Goal: Transaction & Acquisition: Purchase product/service

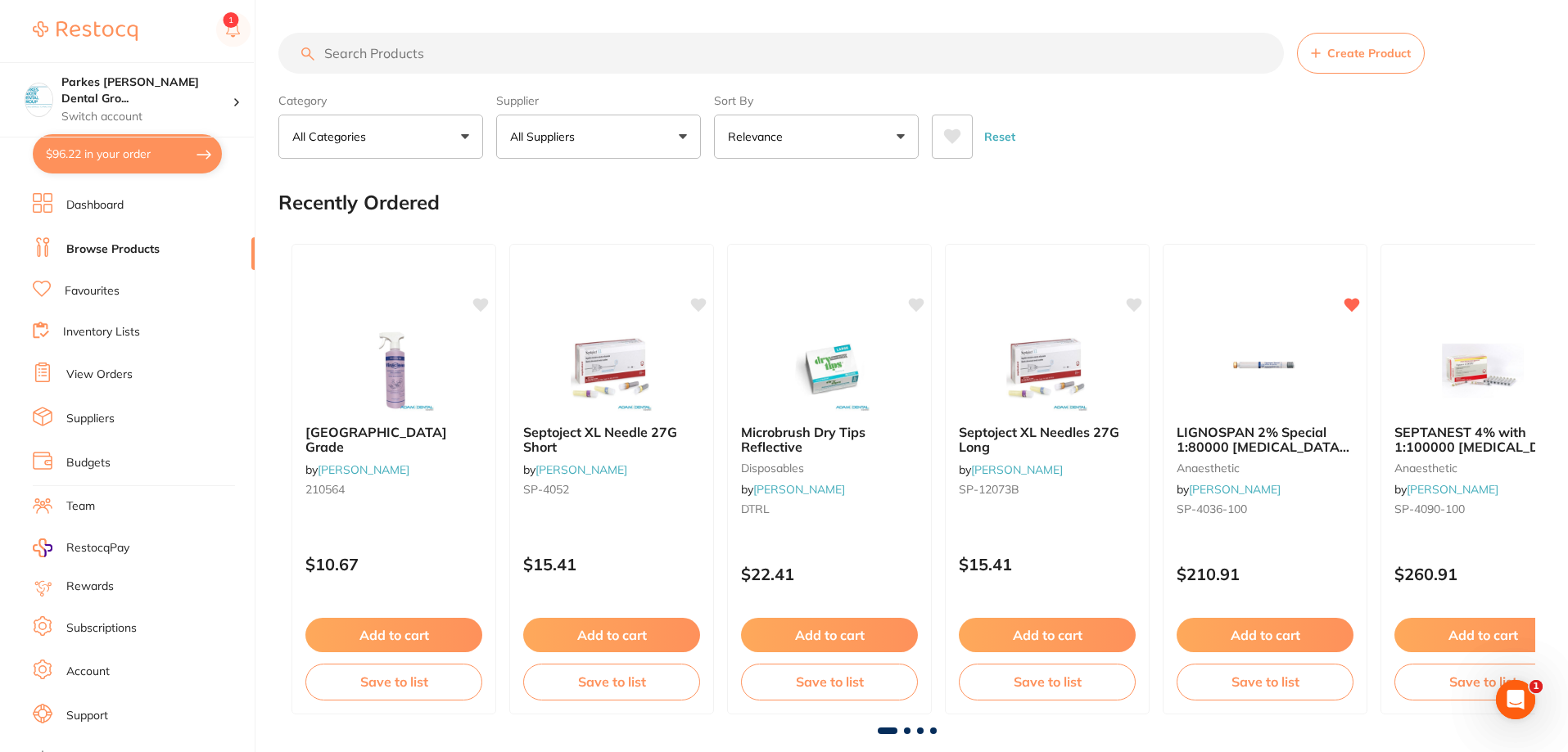
click at [420, 58] on input "search" at bounding box center [781, 54] width 1005 height 41
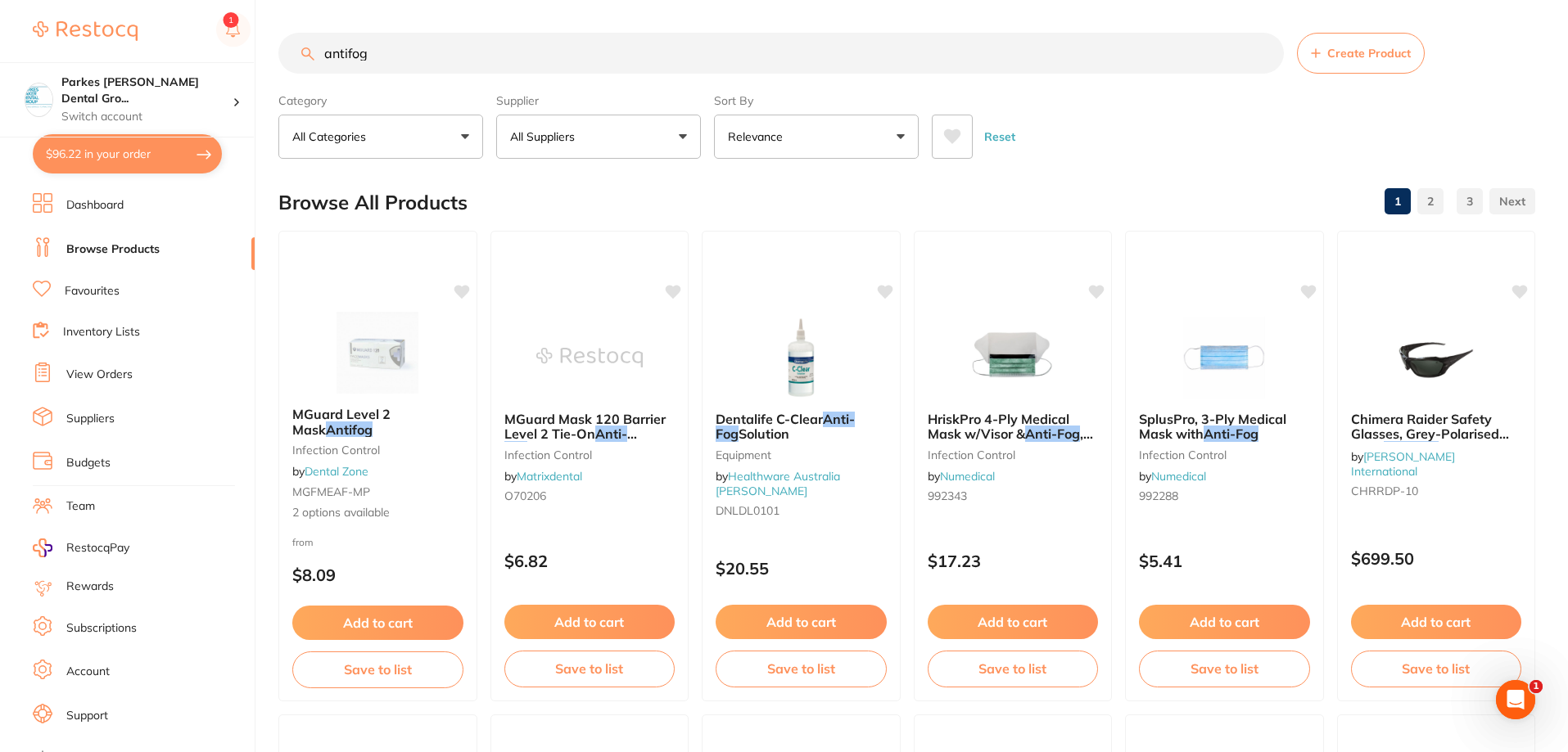
type input "antifog"
click at [664, 137] on button "All Suppliers" at bounding box center [598, 136] width 205 height 44
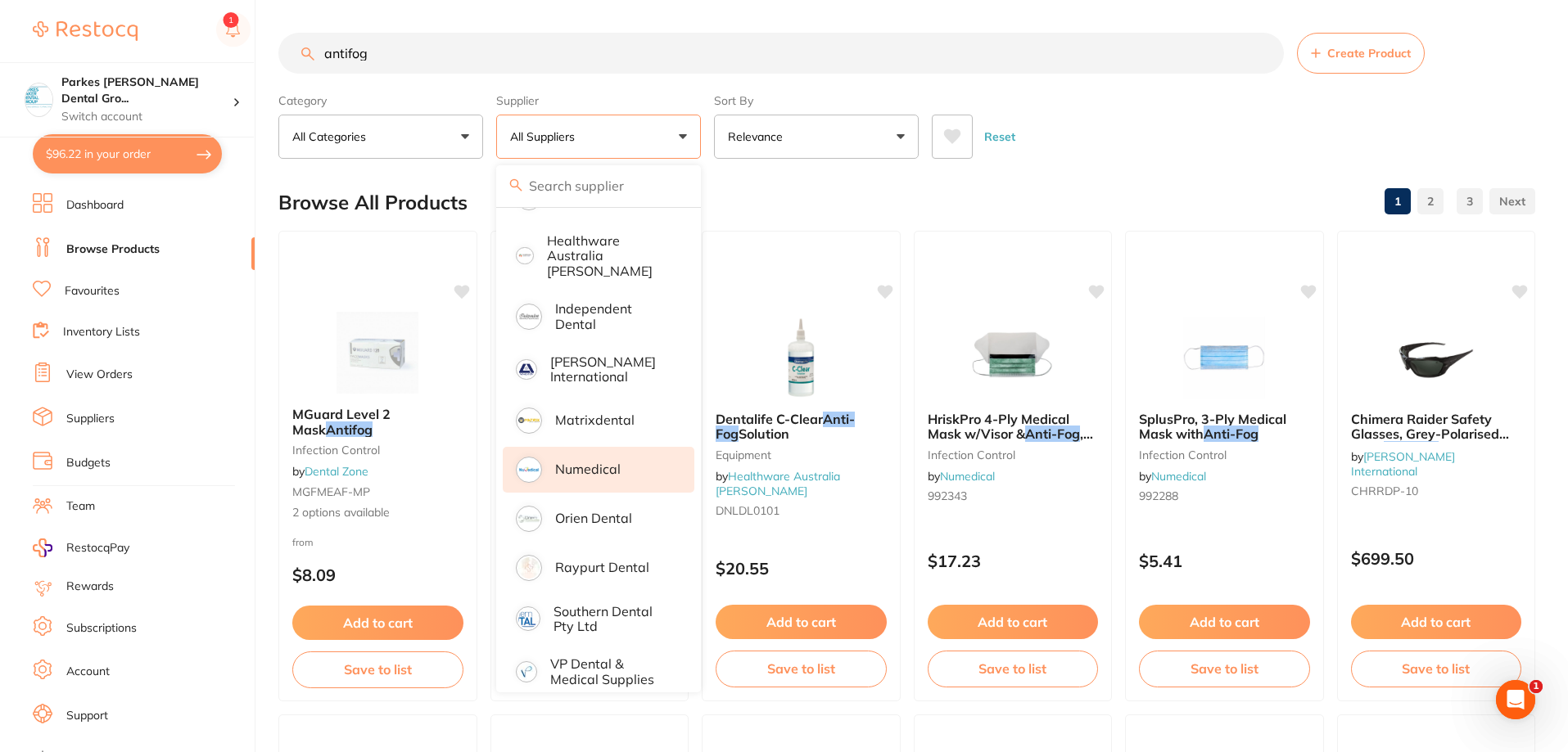
scroll to position [334, 0]
drag, startPoint x: 463, startPoint y: 51, endPoint x: 288, endPoint y: 36, distance: 175.6
click at [288, 36] on input "antifog" at bounding box center [781, 54] width 1005 height 41
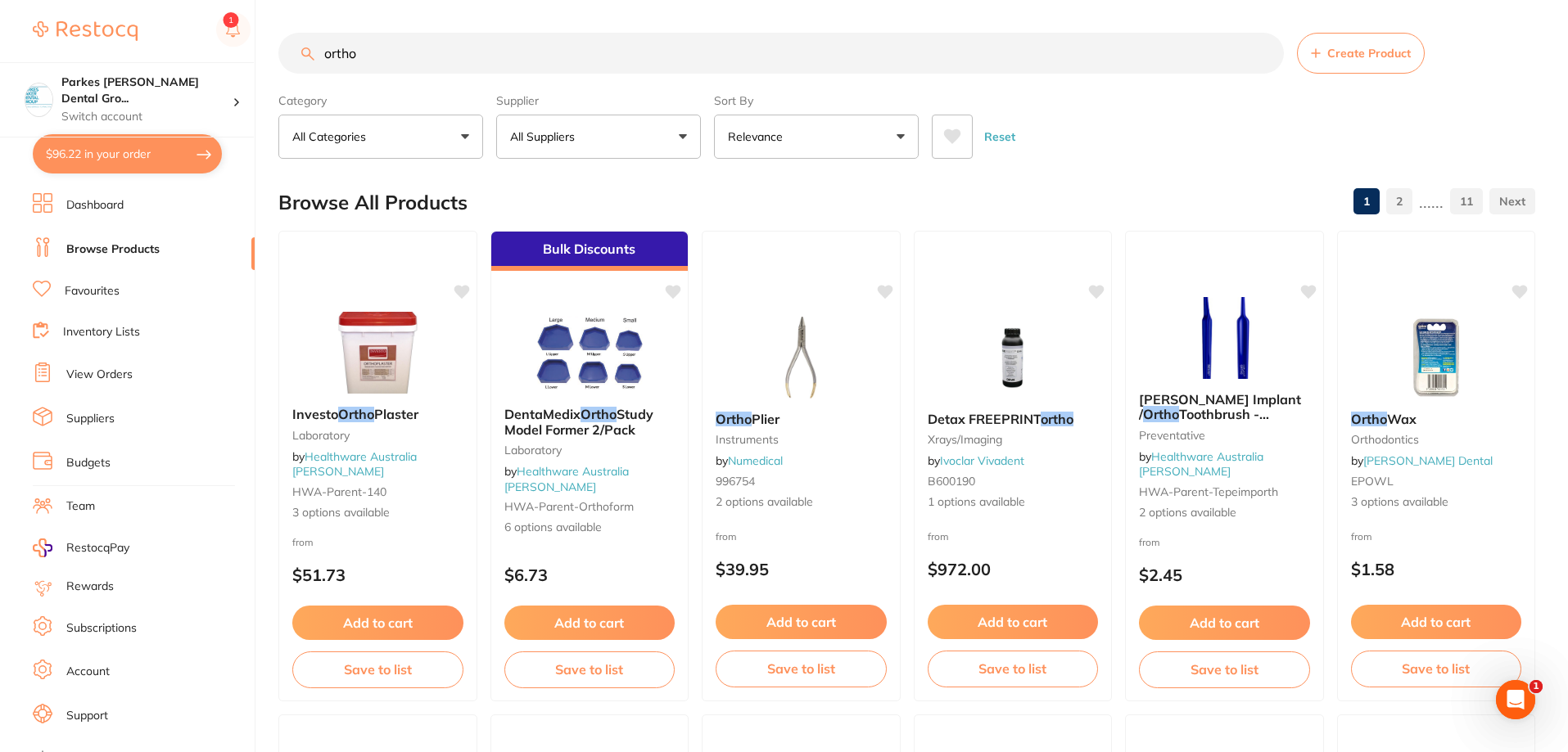
scroll to position [0, 0]
type input "ortho"
click at [543, 140] on p "All Suppliers" at bounding box center [546, 137] width 72 height 16
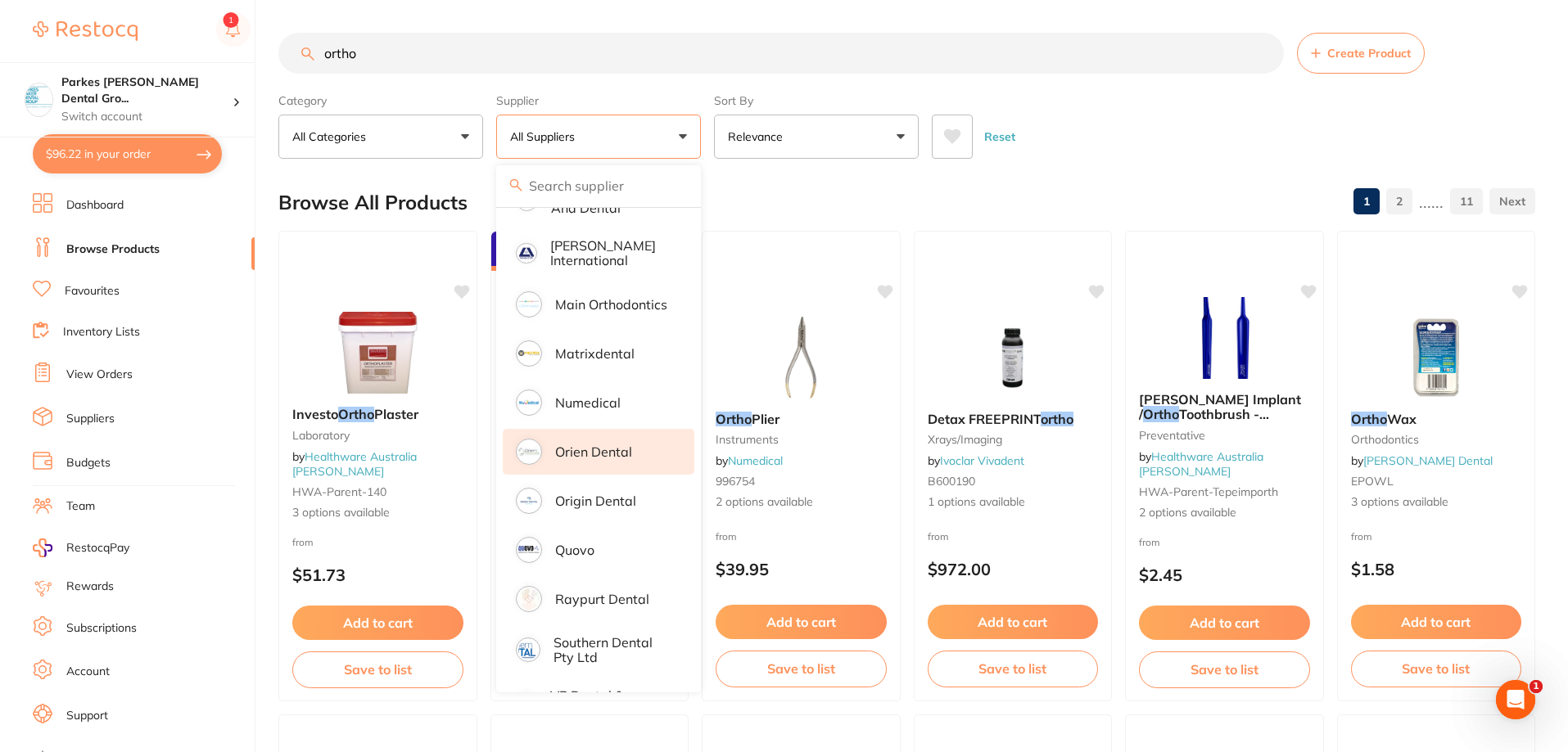
scroll to position [924, 0]
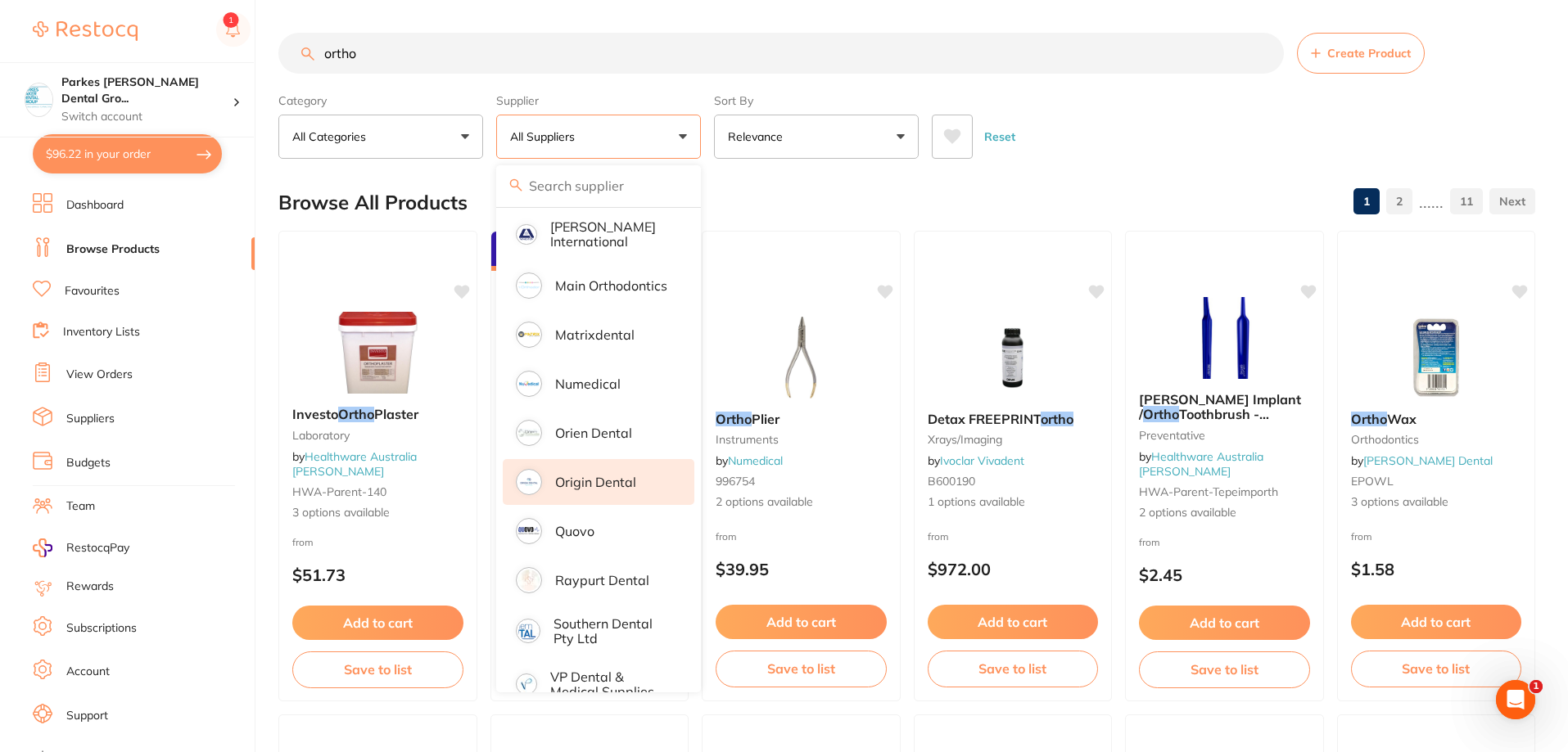
click at [603, 475] on p "Origin Dental" at bounding box center [596, 482] width 81 height 14
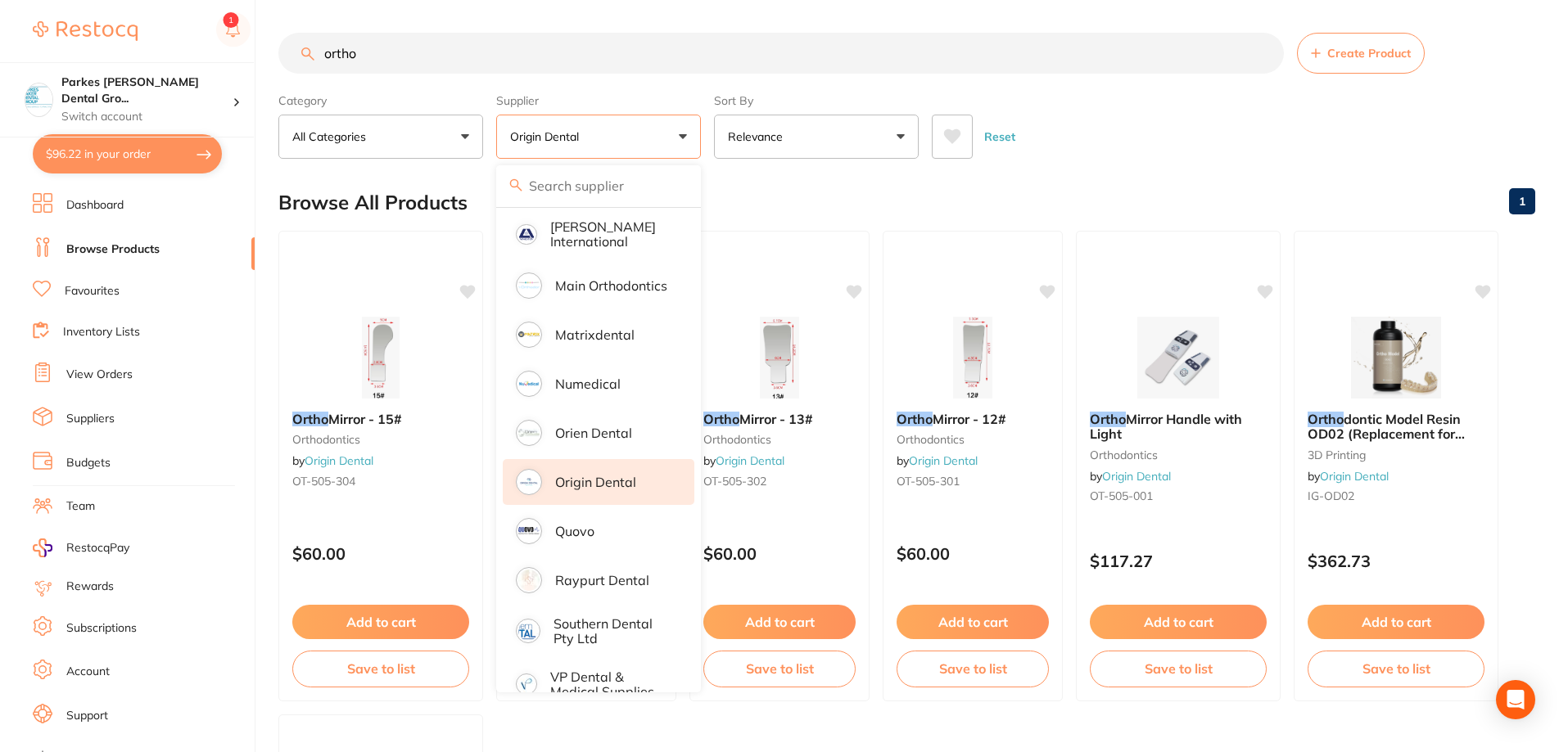
click at [1169, 89] on div "Category All Categories All Categories 3D Printing education orthodontics Clear…" at bounding box center [906, 123] width 1257 height 72
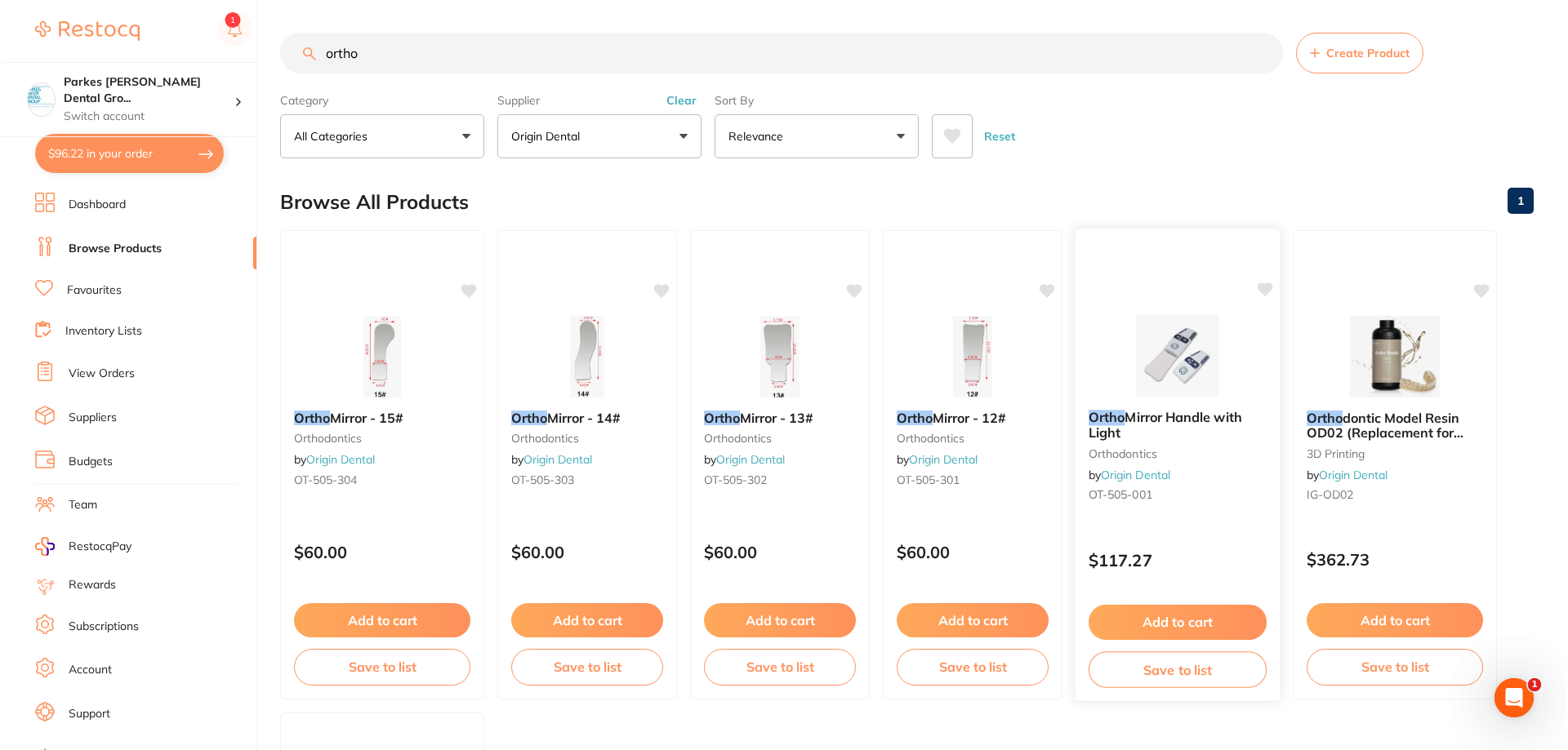
scroll to position [0, 0]
click at [1228, 507] on div "Ortho Mirror Handle with Light orthodontics by Origin Dental OT-505-001" at bounding box center [1175, 459] width 204 height 125
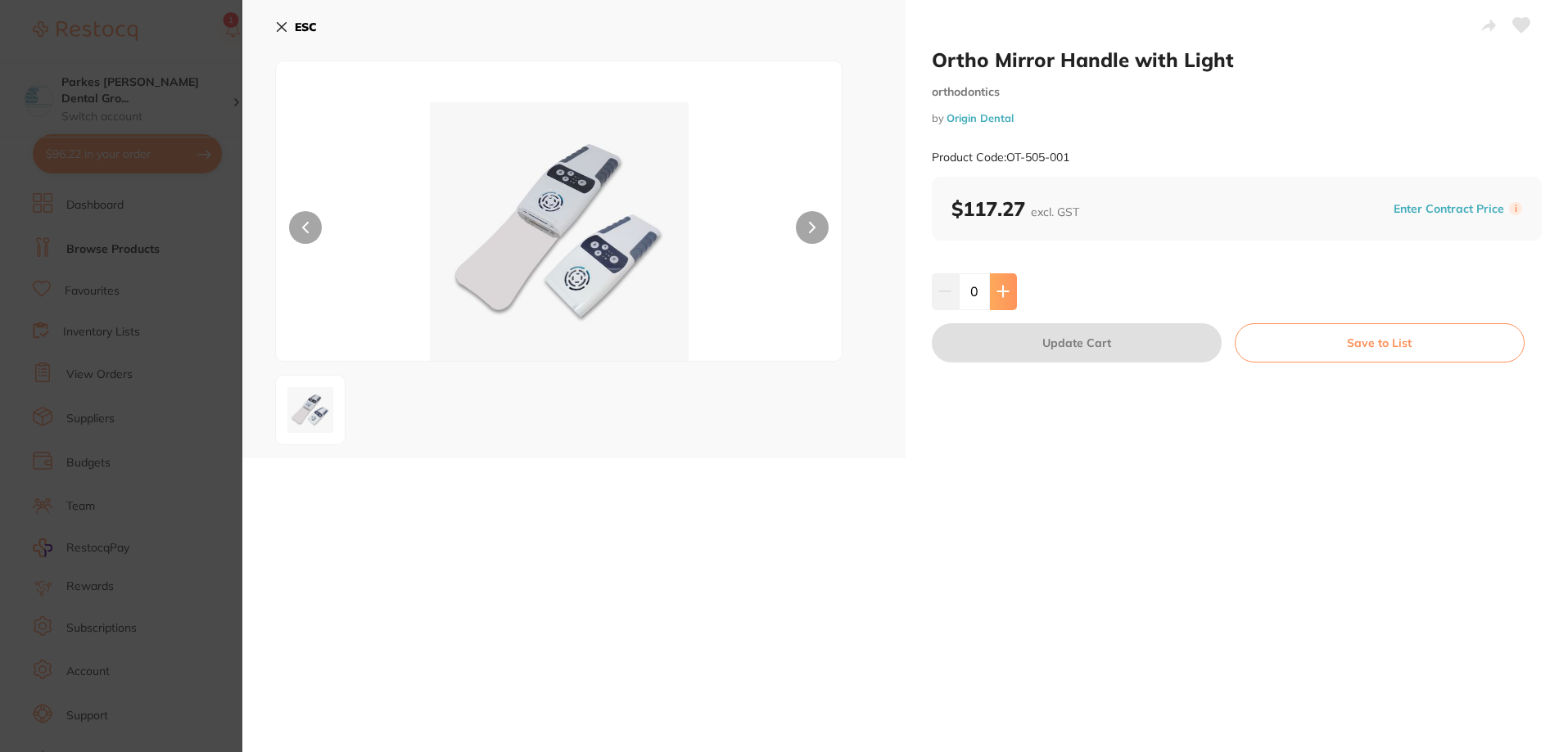
click at [1004, 292] on icon at bounding box center [1003, 292] width 11 height 11
type input "1"
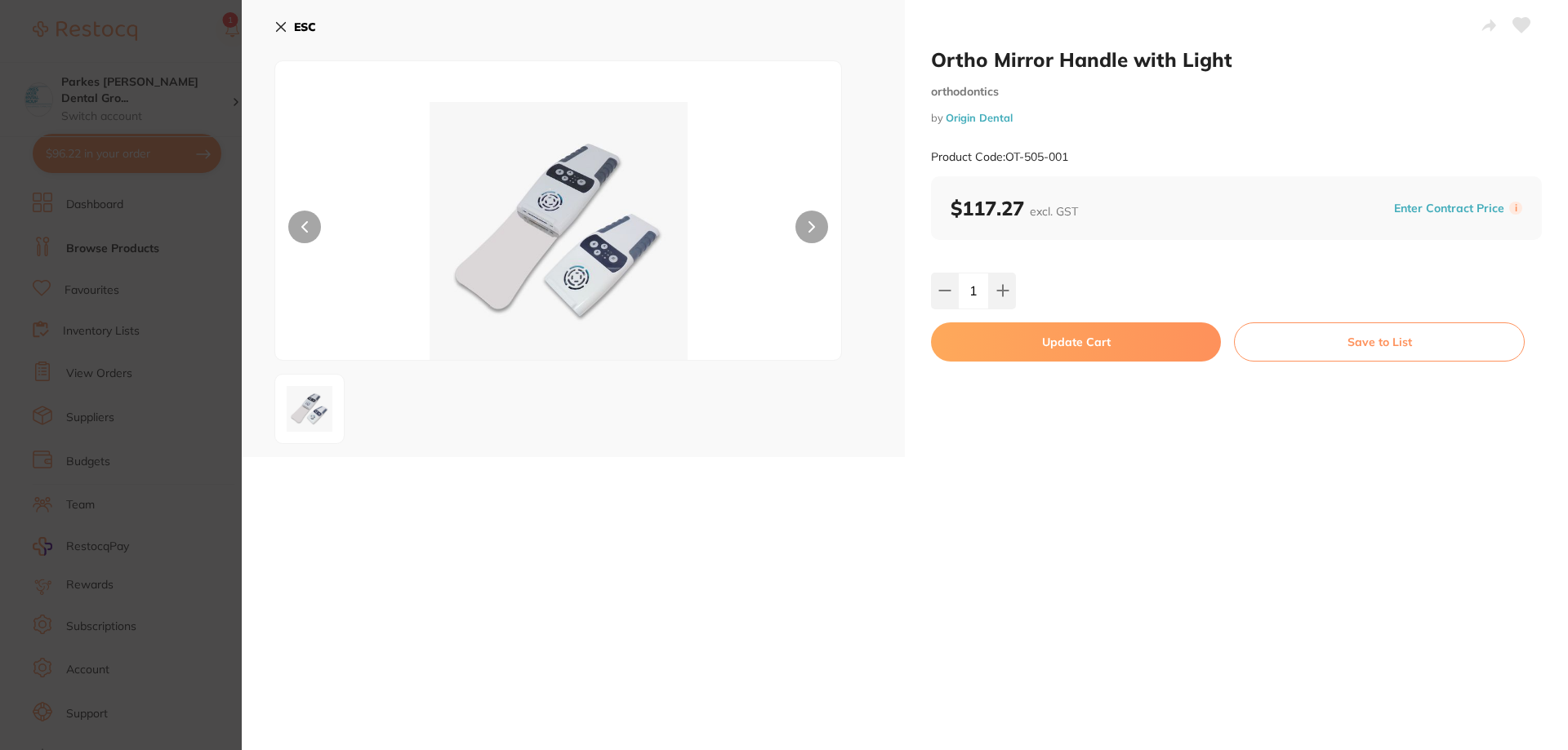
click at [1065, 350] on button "Update Cart" at bounding box center [1076, 342] width 290 height 39
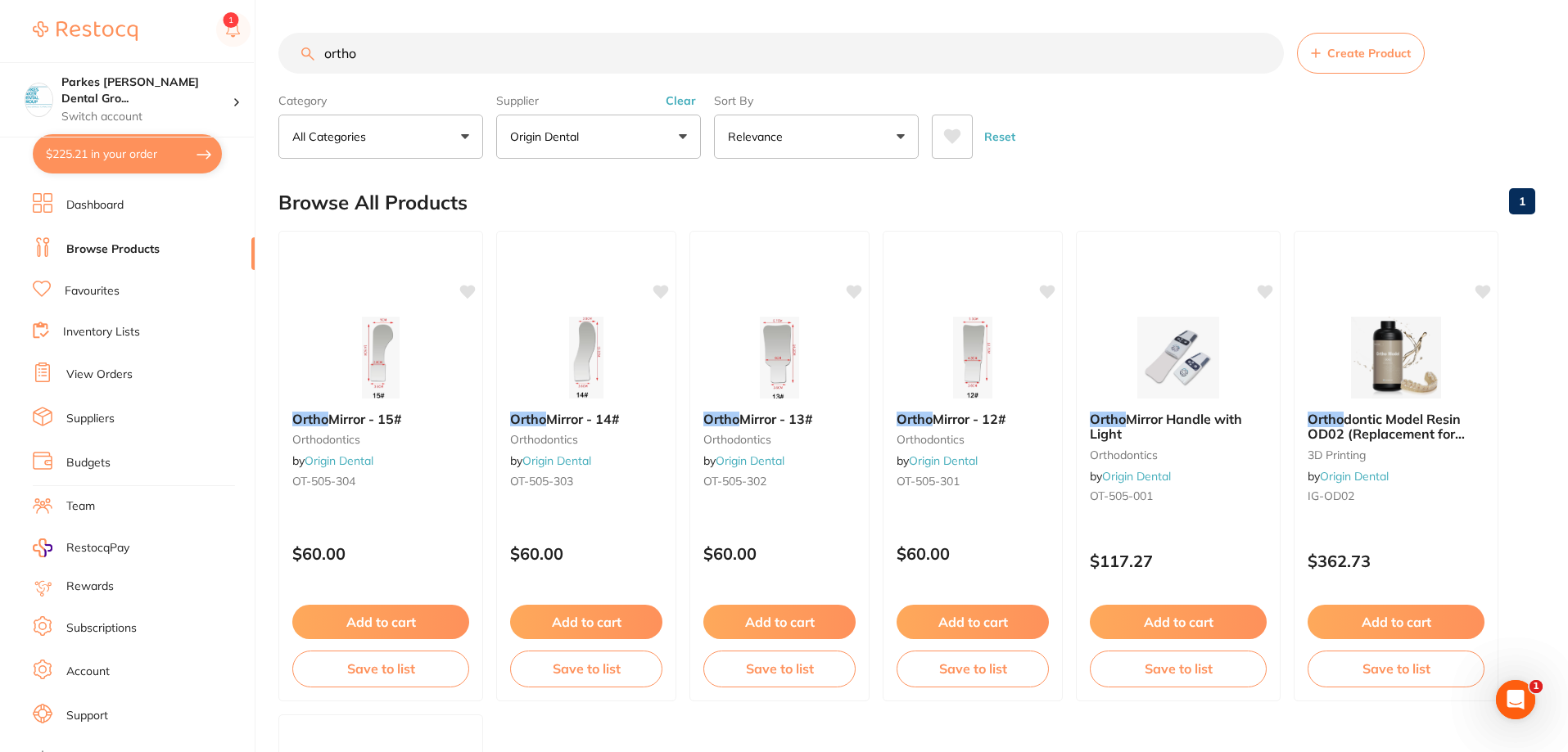
drag, startPoint x: 443, startPoint y: 64, endPoint x: 276, endPoint y: 54, distance: 167.3
click at [276, 54] on div "$225.21 Parkes [PERSON_NAME] Dental Gro... Switch account Parkes [PERSON_NAME] …" at bounding box center [784, 376] width 1568 height 752
type input "model"
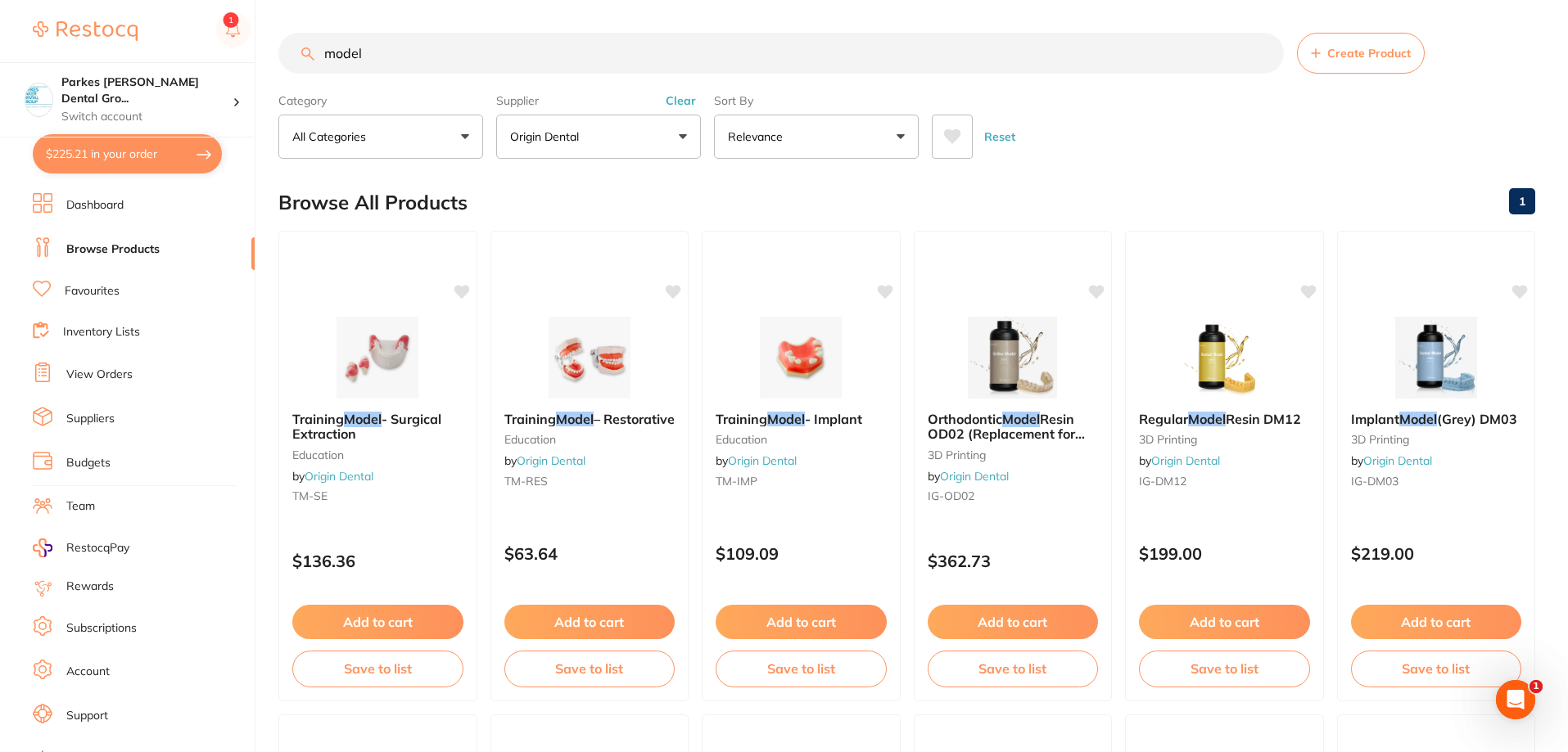
drag, startPoint x: 410, startPoint y: 41, endPoint x: 133, endPoint y: 32, distance: 277.1
click at [161, 13] on div "$225.21 Parkes [PERSON_NAME] Dental Gro... Switch account Parkes [PERSON_NAME] …" at bounding box center [784, 376] width 1568 height 752
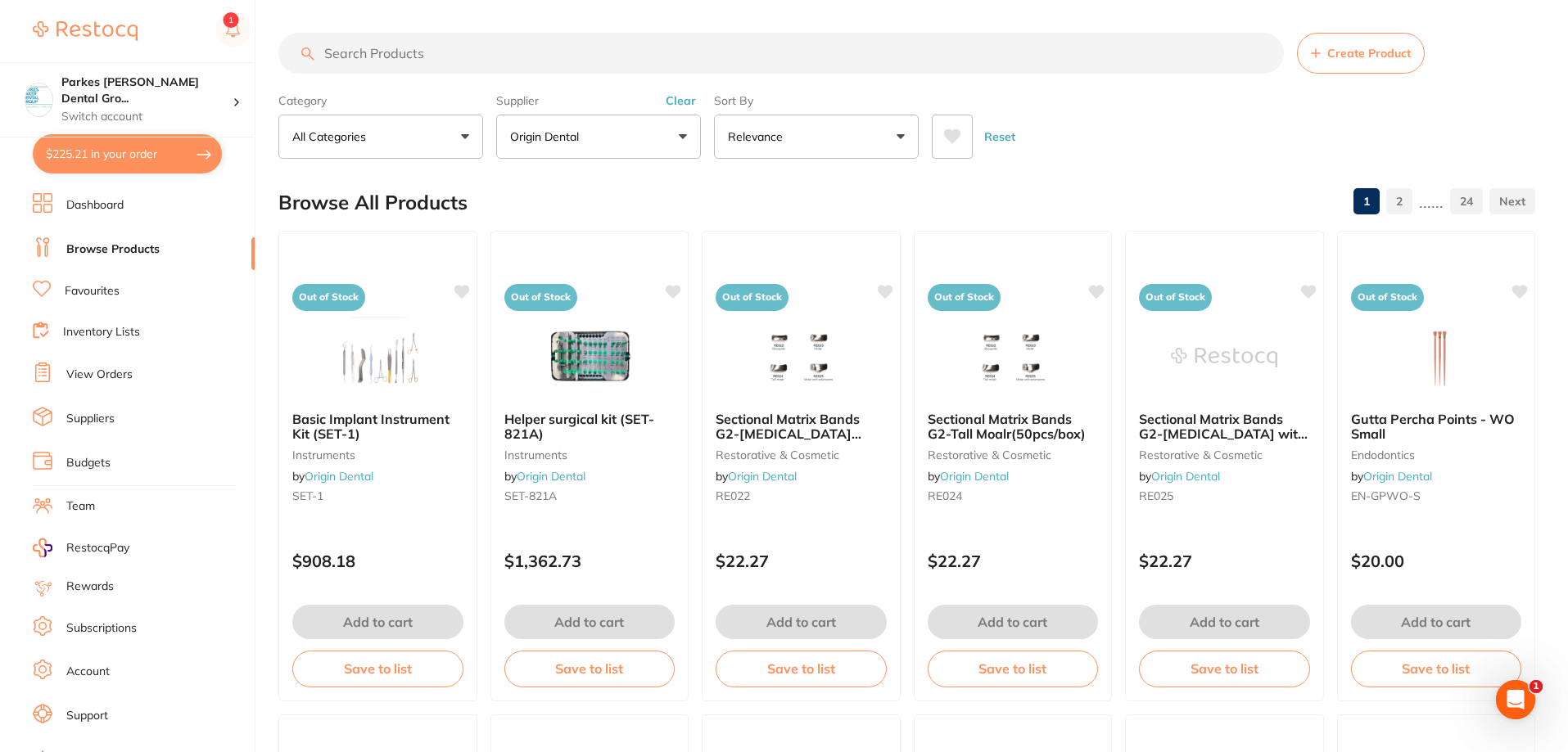
click at [676, 99] on button "Clear" at bounding box center [681, 100] width 40 height 14
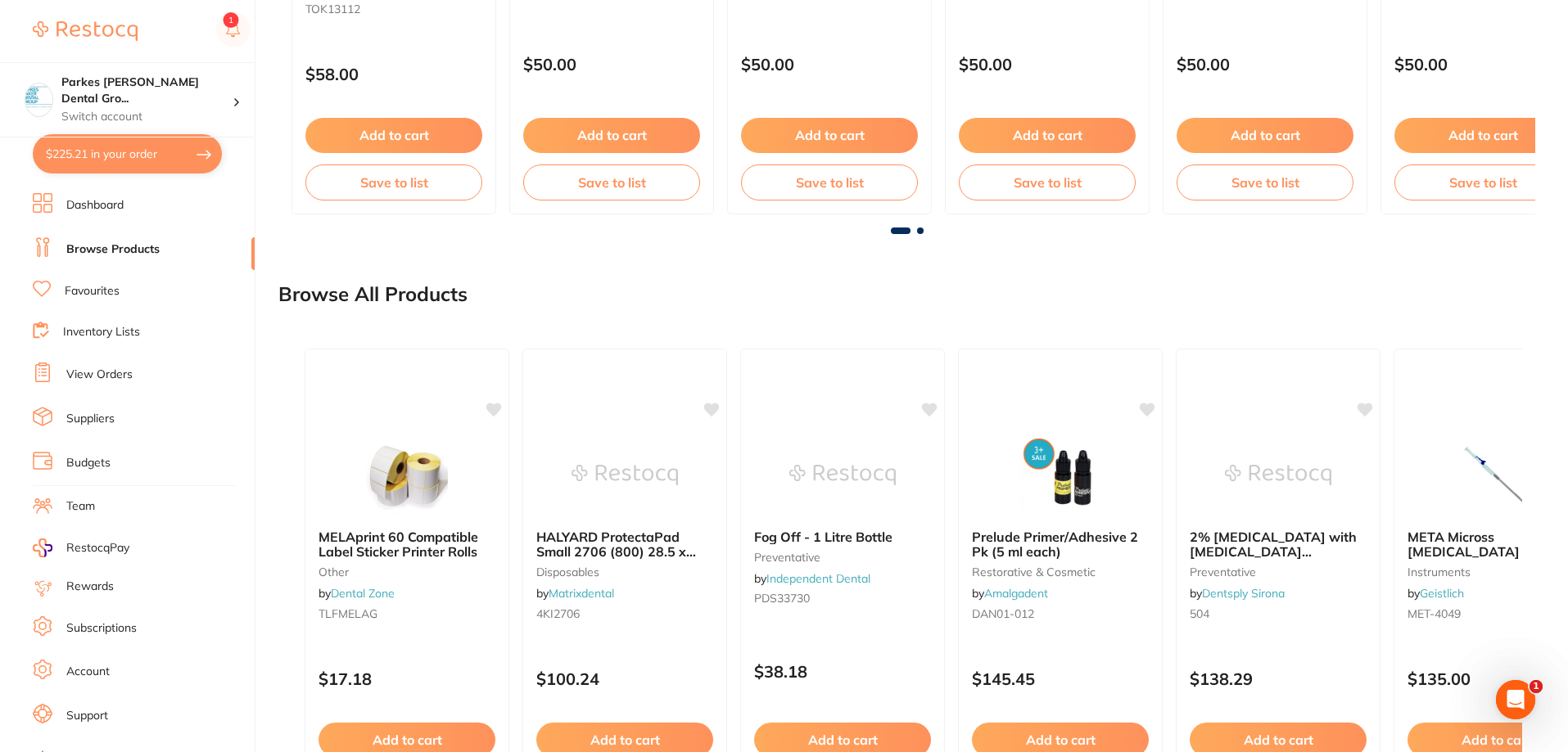
scroll to position [1228, 0]
